Goal: Task Accomplishment & Management: Complete application form

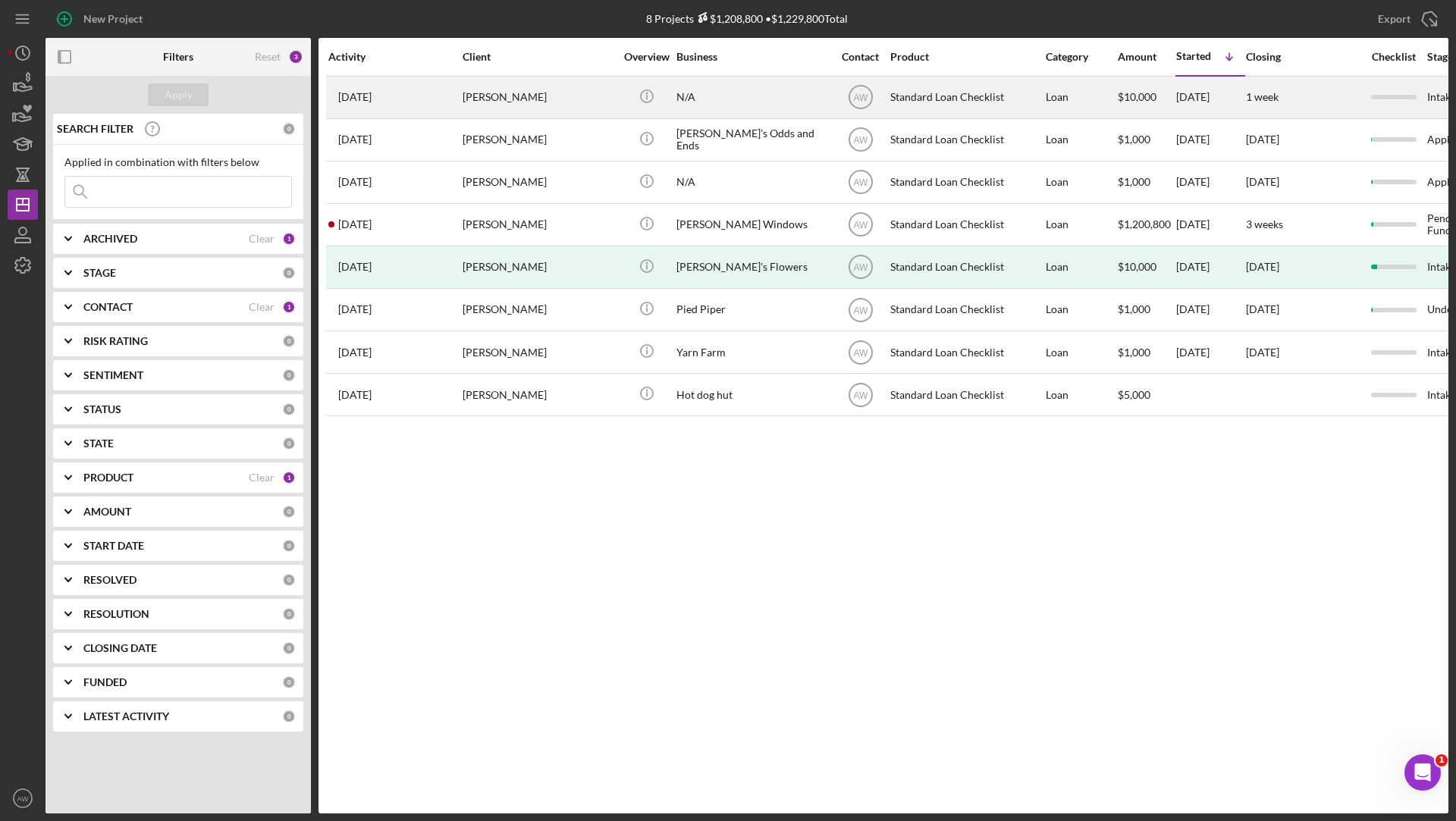
click at [566, 97] on div "[PERSON_NAME]" at bounding box center [538, 97] width 152 height 40
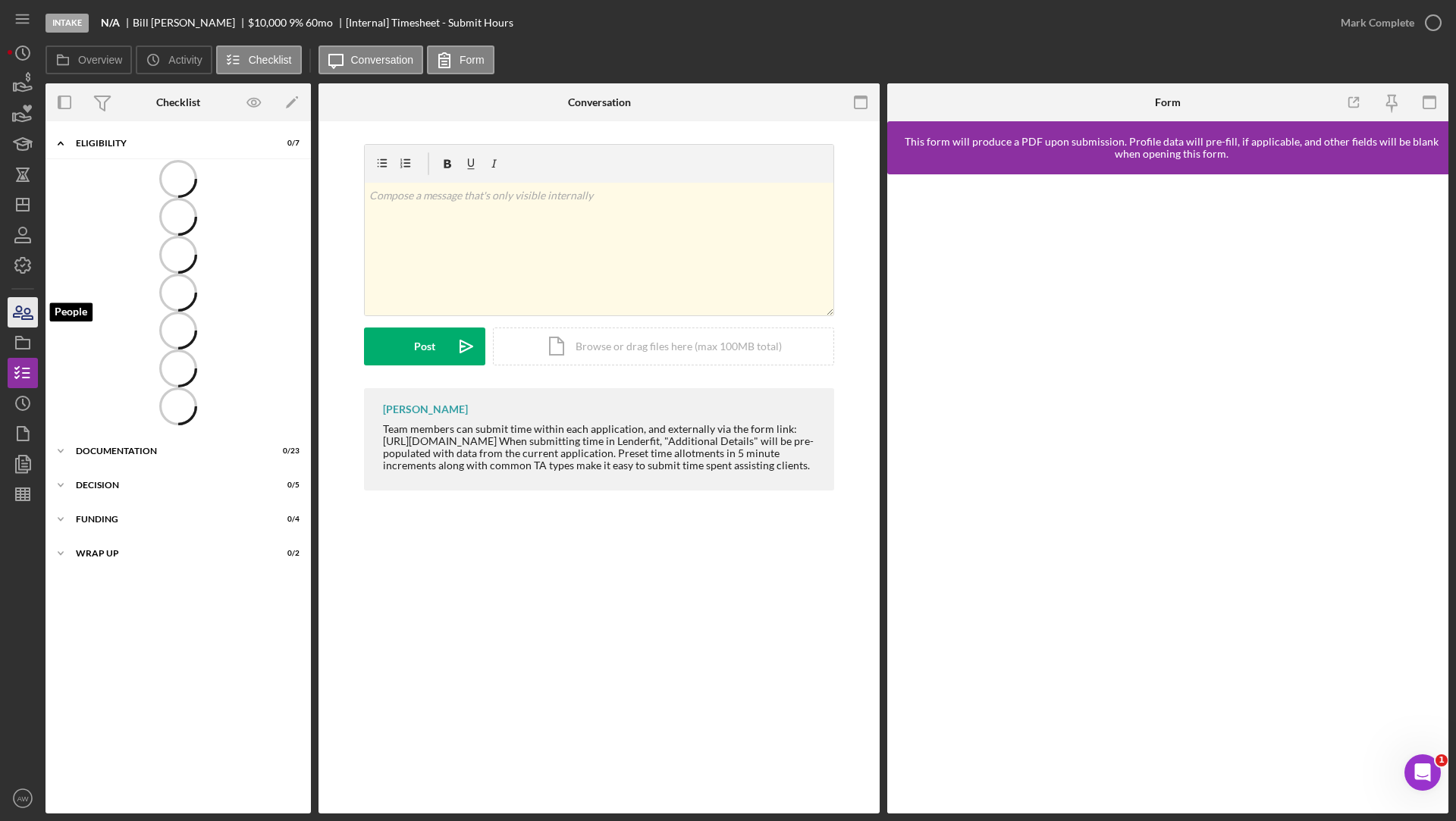
click at [20, 314] on icon "button" at bounding box center [23, 313] width 38 height 38
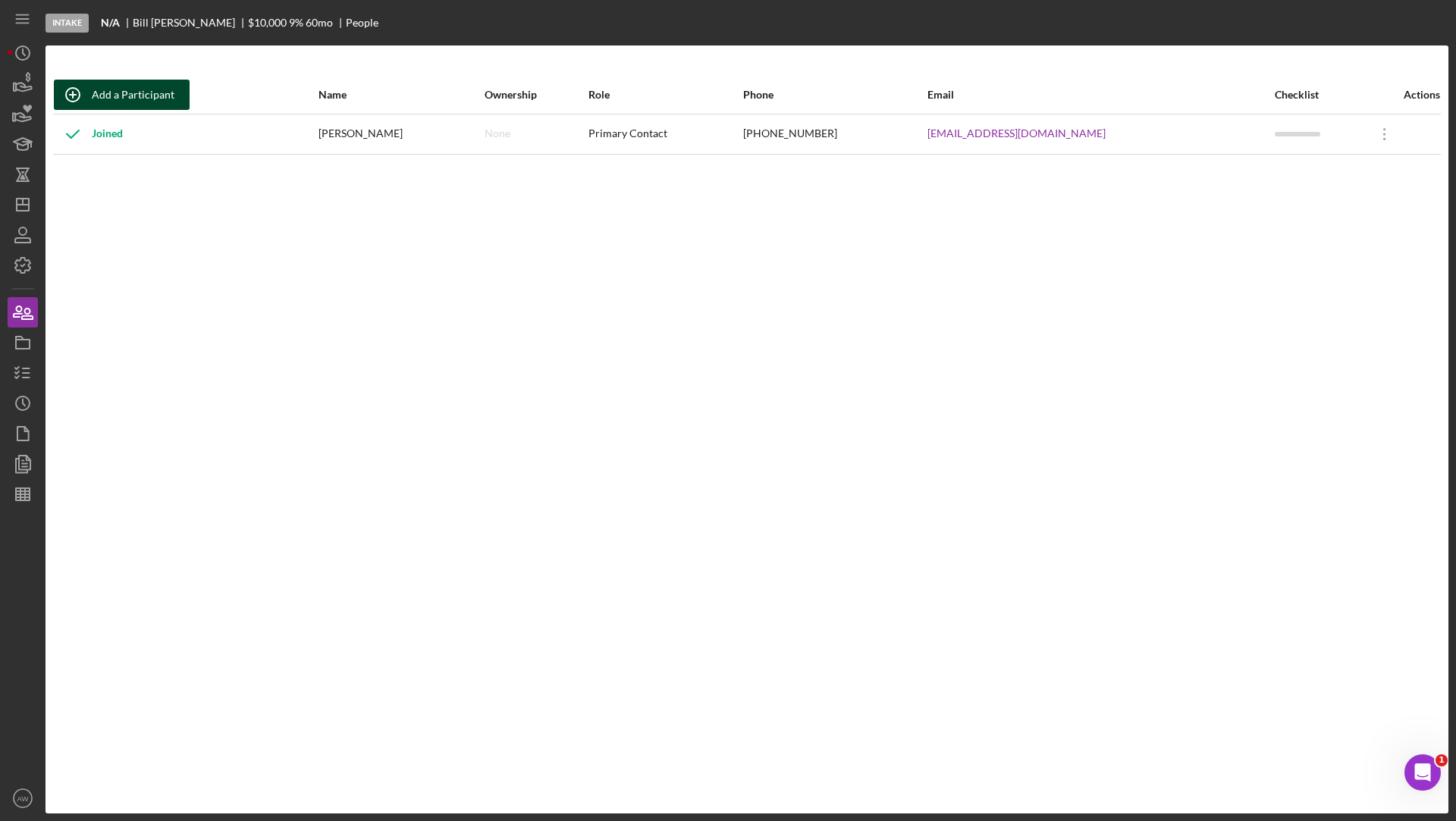
click at [125, 92] on div "Add a Participant" at bounding box center [133, 94] width 83 height 30
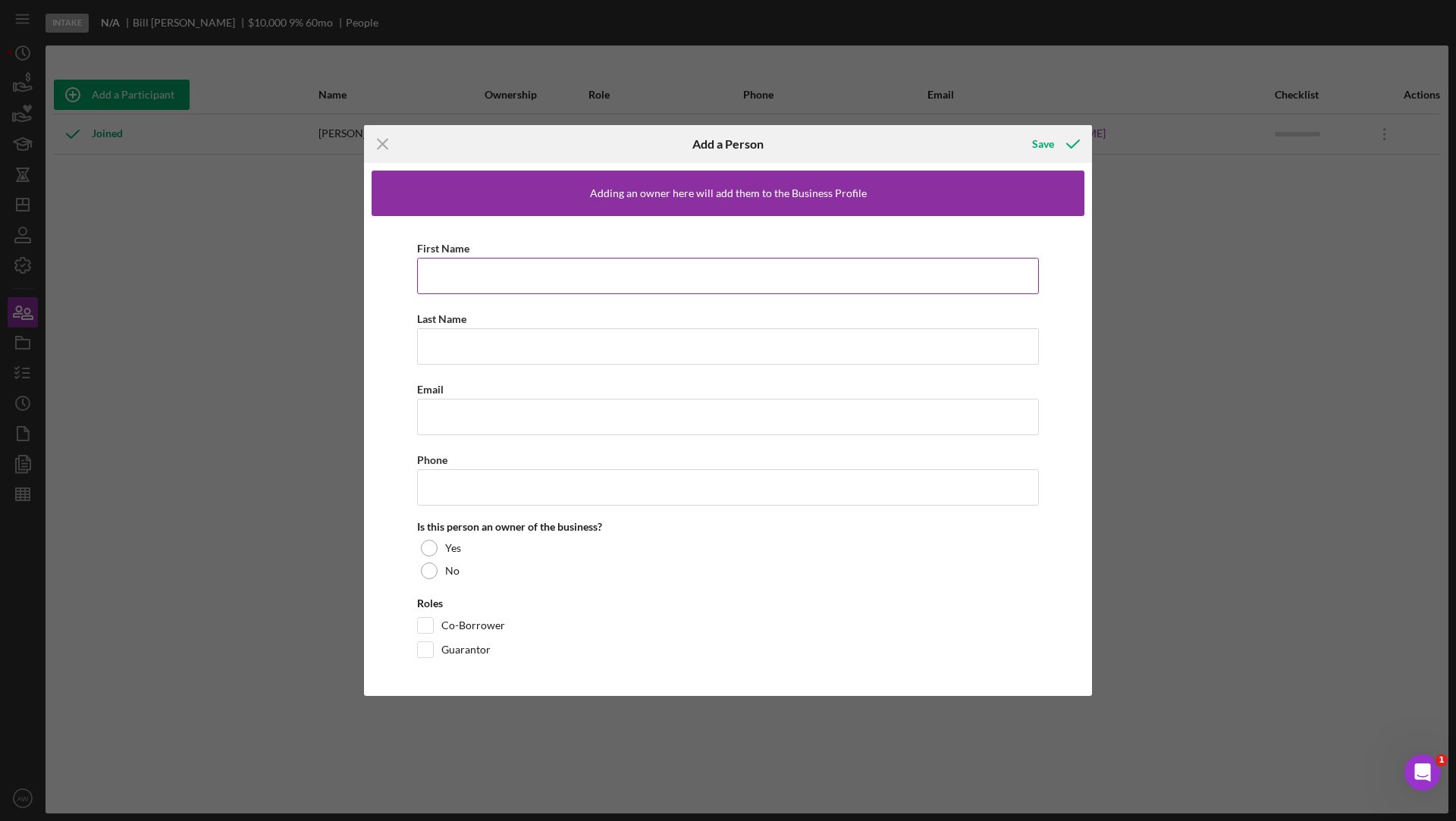
click at [457, 287] on input "First Name" at bounding box center [728, 276] width 622 height 37
type input "[PERSON_NAME]"
click at [516, 344] on input "Last Name" at bounding box center [728, 346] width 622 height 37
type input "Valga"
click at [497, 424] on input "Email" at bounding box center [728, 417] width 622 height 37
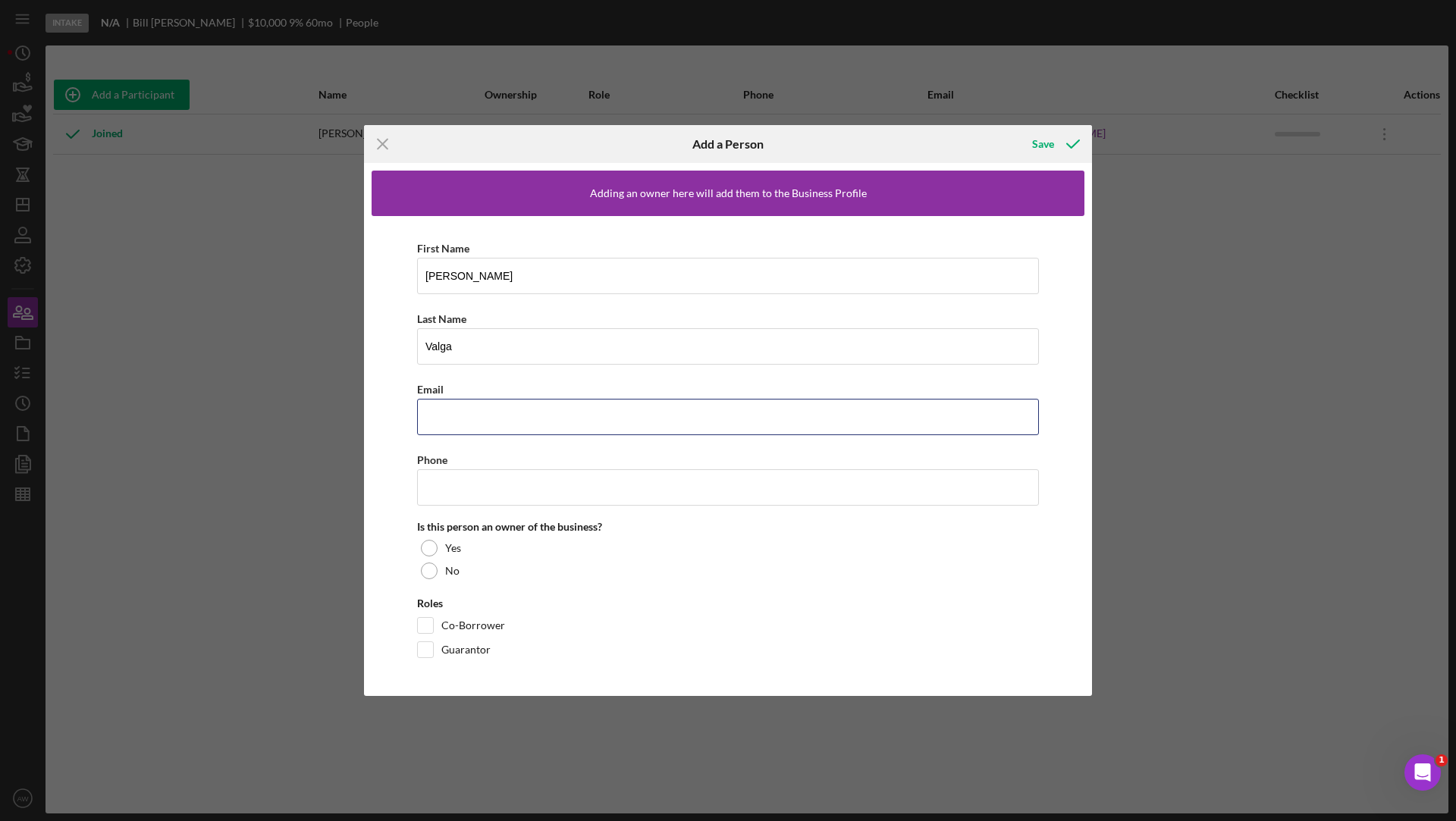
type input "[EMAIL_ADDRESS][DOMAIN_NAME]"
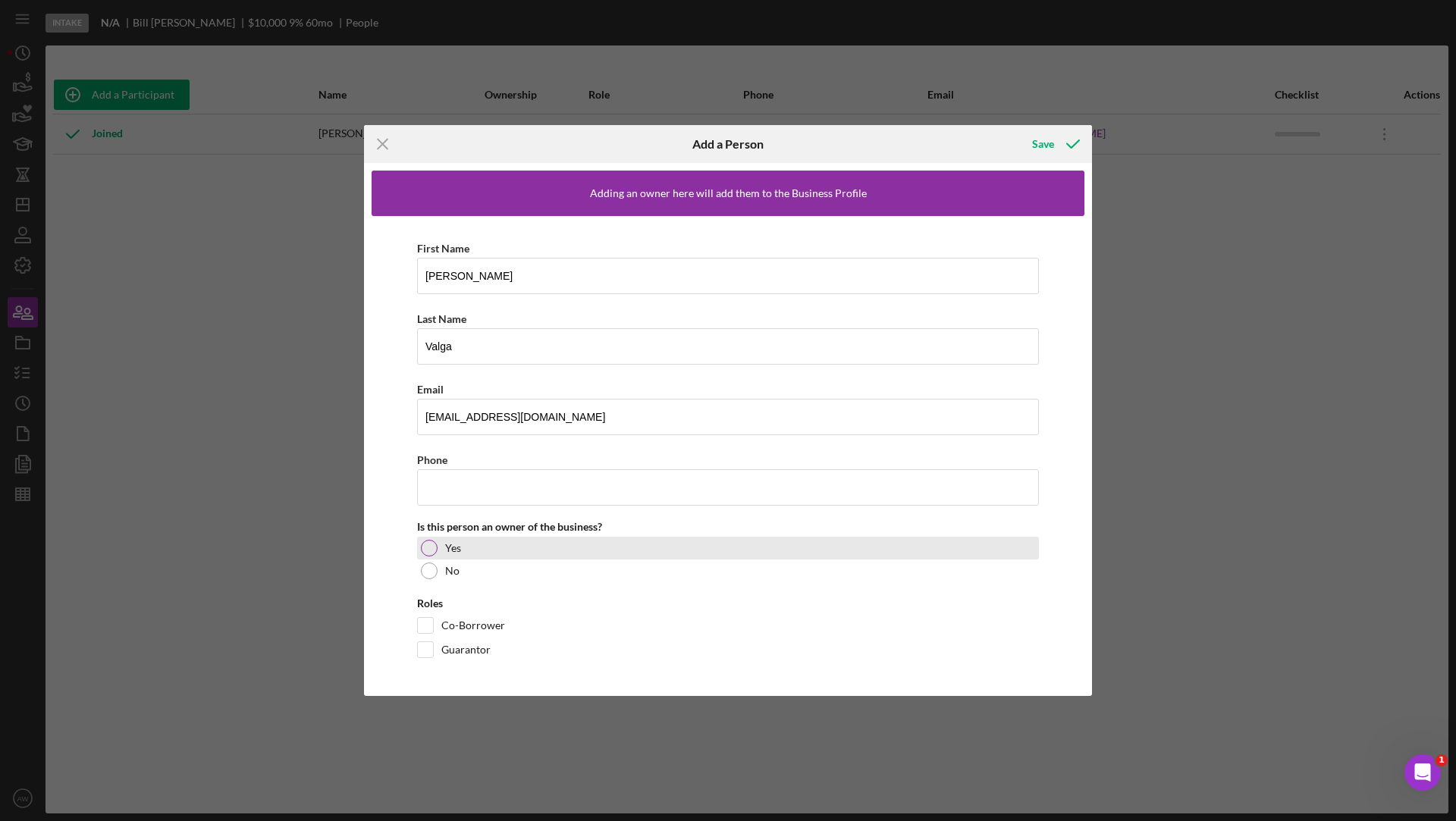
click at [431, 549] on div at bounding box center [429, 548] width 17 height 17
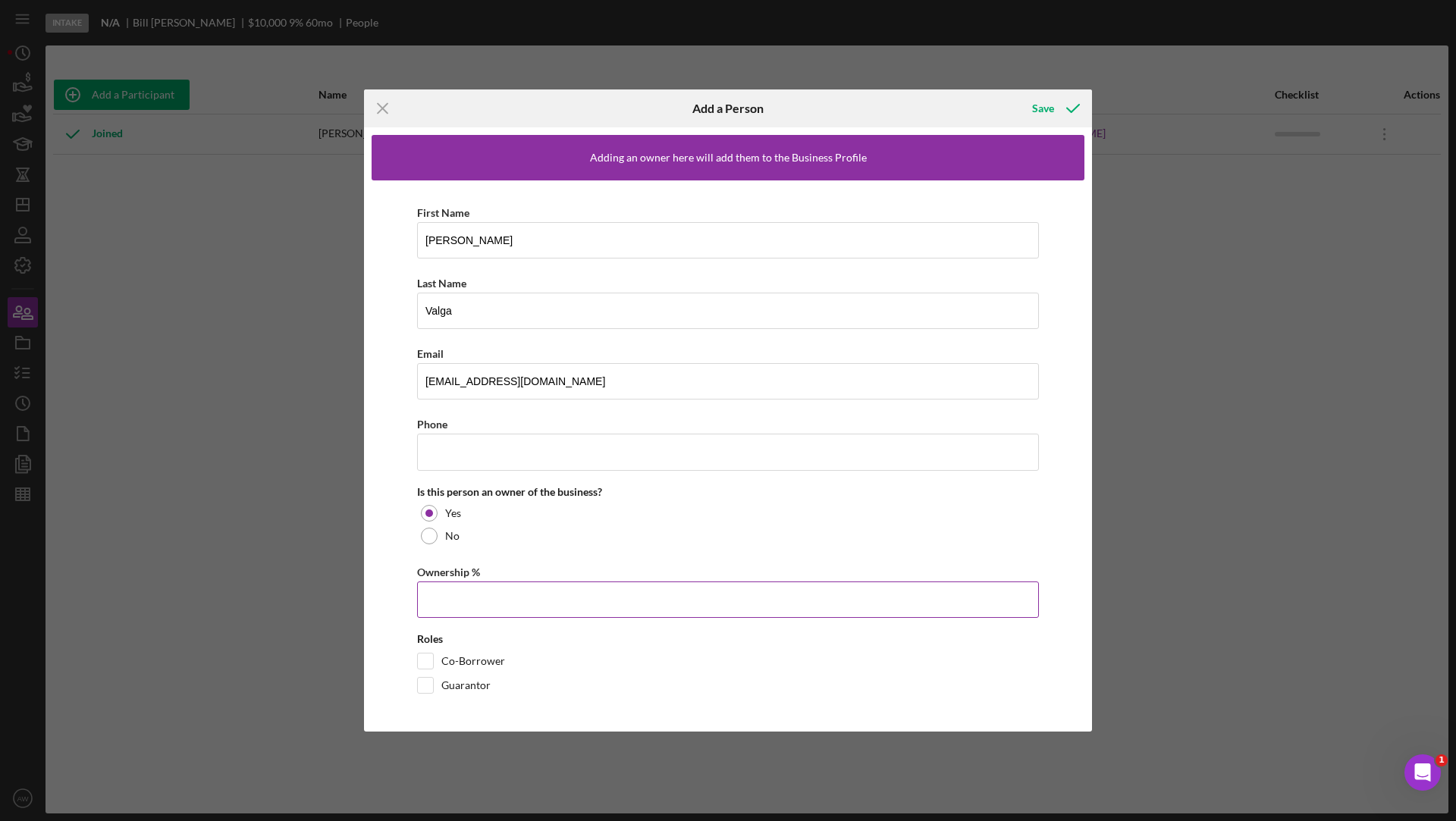
click at [457, 597] on input "Ownership %" at bounding box center [728, 599] width 622 height 37
type input "20.00%"
click at [1041, 107] on div "Save" at bounding box center [1043, 108] width 22 height 30
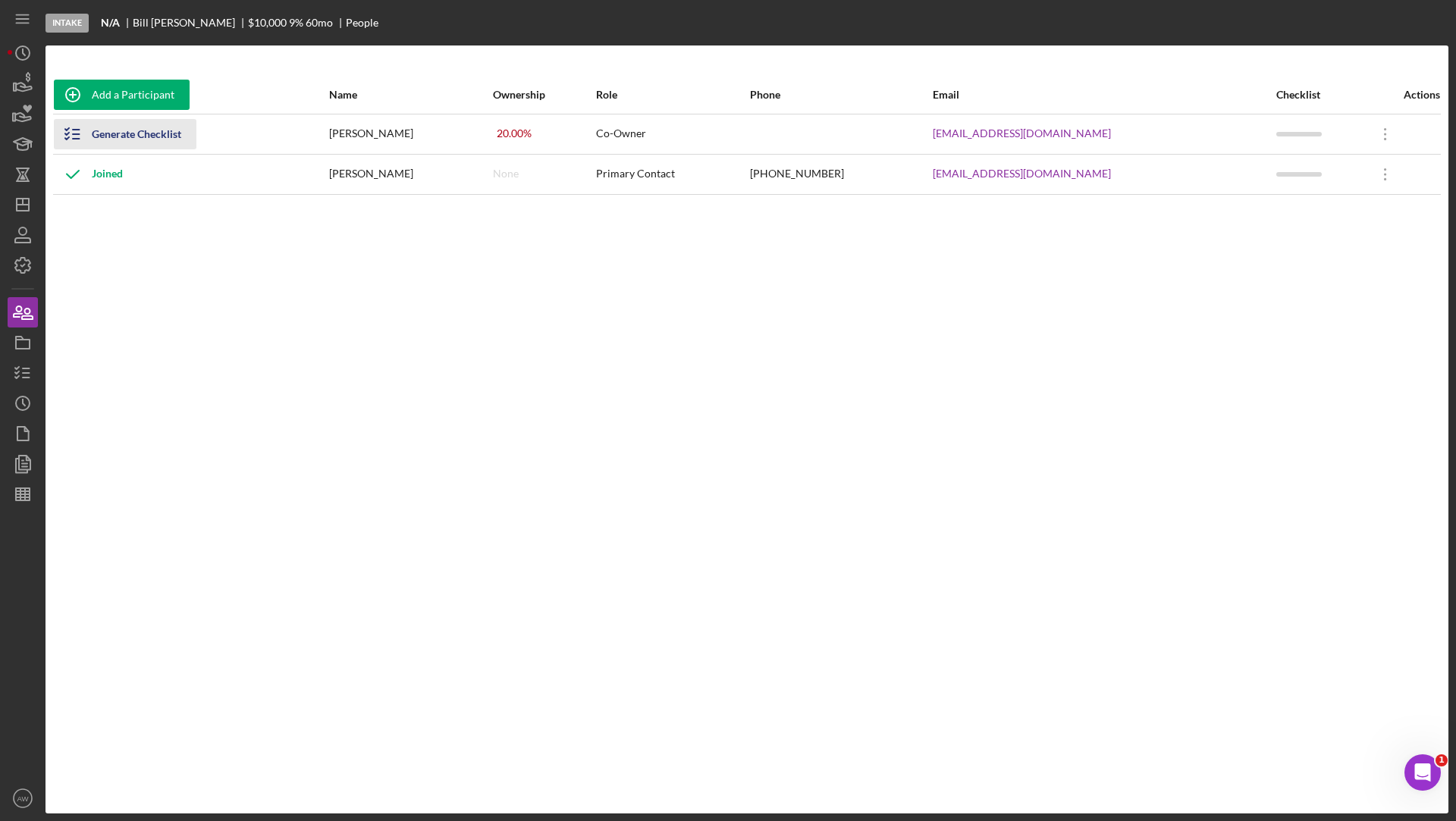
click at [136, 142] on div "Generate Checklist" at bounding box center [137, 134] width 90 height 30
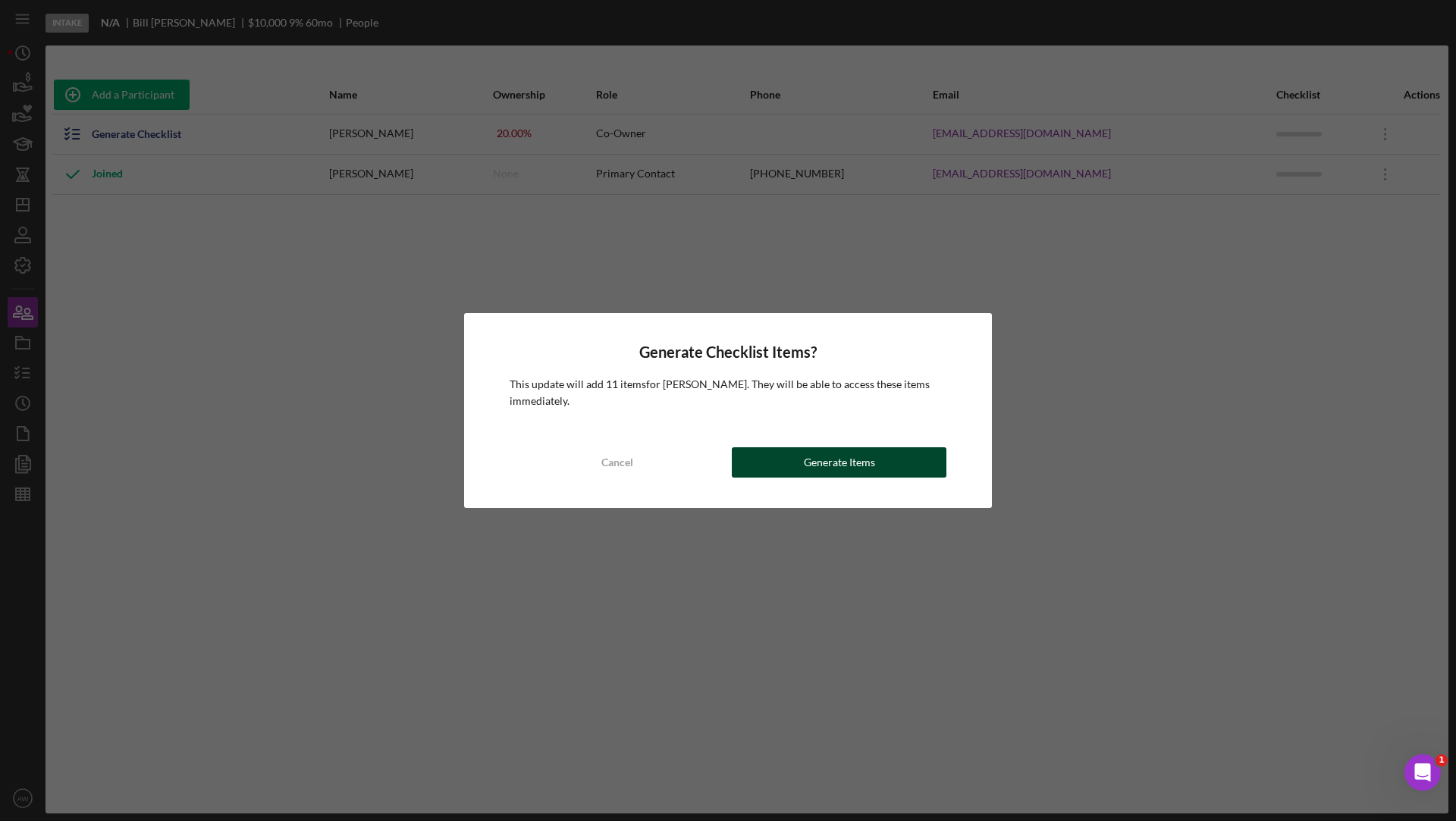
click at [837, 458] on div "Generate Items" at bounding box center [840, 462] width 71 height 30
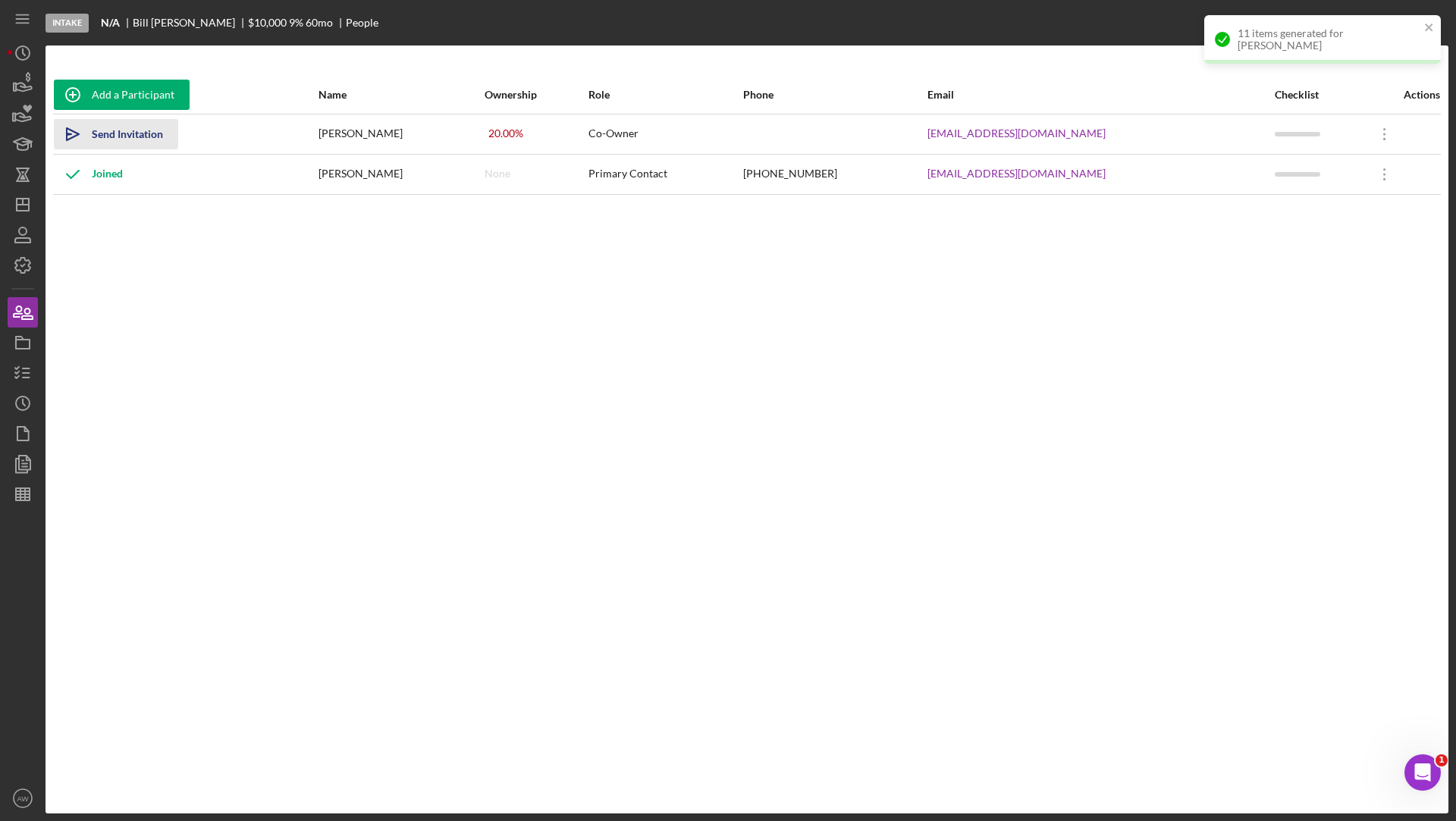
click at [131, 135] on div "Send Invitation" at bounding box center [128, 134] width 71 height 30
